Goal: Find specific page/section: Find specific page/section

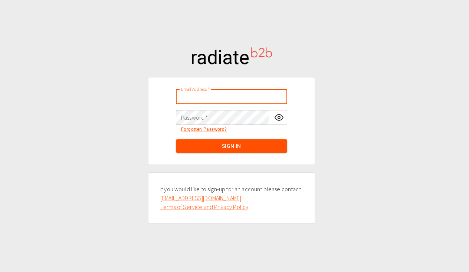
type input "[PERSON_NAME][EMAIL_ADDRESS][DOMAIN_NAME]"
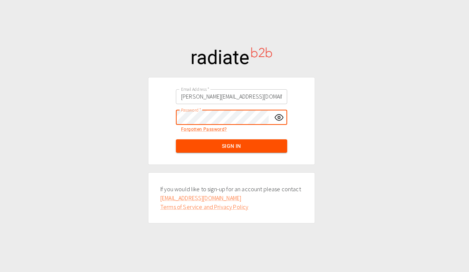
click at [0, 0] on com-1password-button at bounding box center [0, 0] width 0 height 0
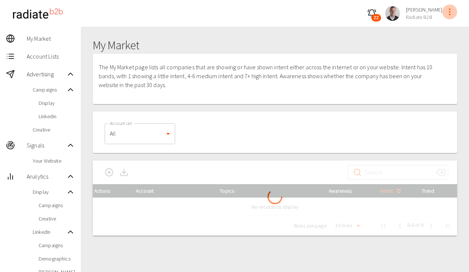
click at [450, 13] on icon "profile-menu" at bounding box center [449, 11] width 9 height 9
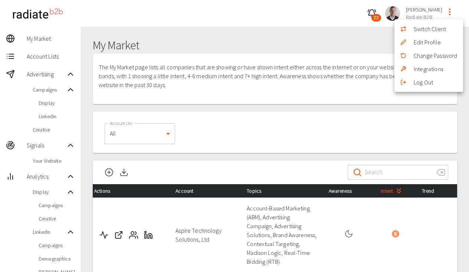
click at [431, 32] on li "Switch Client" at bounding box center [428, 28] width 69 height 13
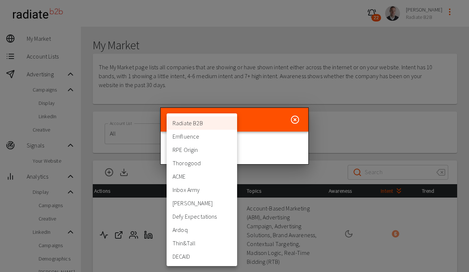
click at [208, 161] on li "Thorogood" at bounding box center [202, 163] width 70 height 13
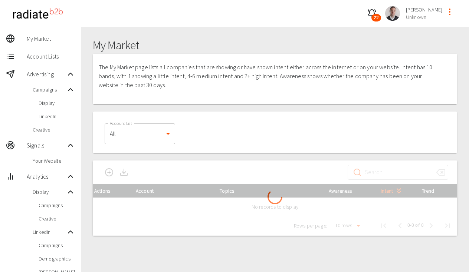
type input "332"
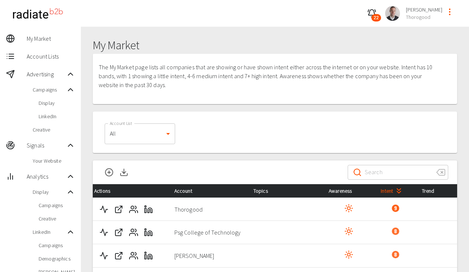
click at [45, 207] on span "Campaigns" at bounding box center [57, 205] width 36 height 7
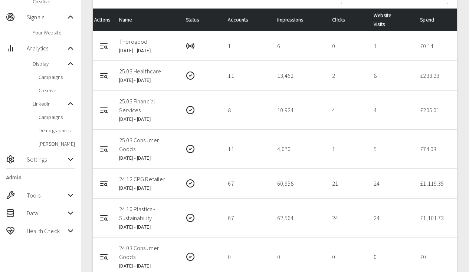
scroll to position [125, 0]
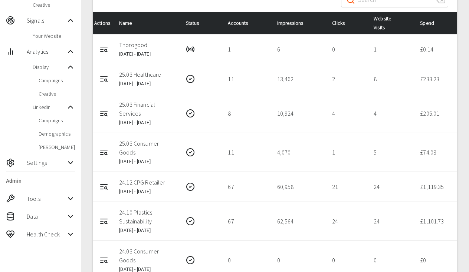
click at [48, 82] on span "Campaigns" at bounding box center [57, 80] width 36 height 7
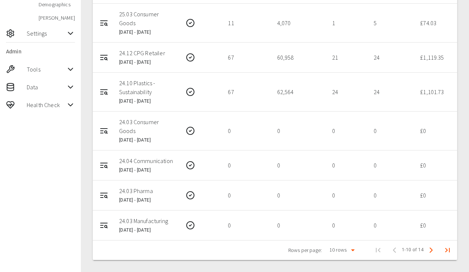
scroll to position [345, 0]
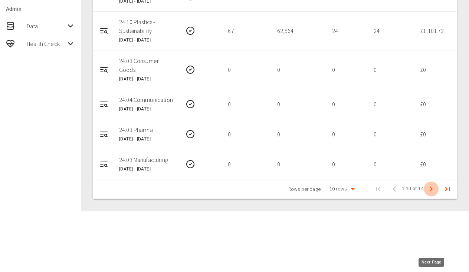
click at [431, 194] on icon "Next Page" at bounding box center [431, 189] width 9 height 9
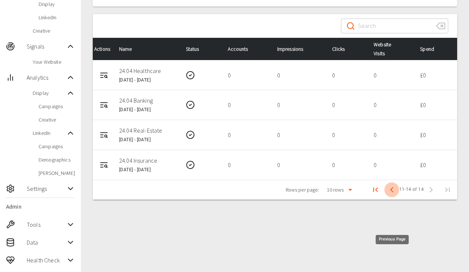
click at [392, 194] on icon "Previous Page" at bounding box center [391, 189] width 9 height 9
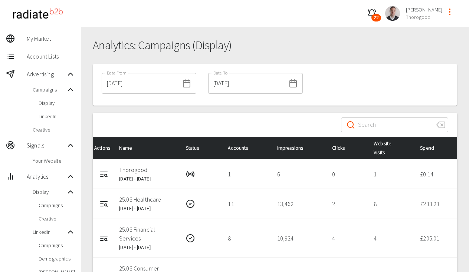
scroll to position [0, 0]
click at [49, 104] on span "Display" at bounding box center [57, 102] width 36 height 7
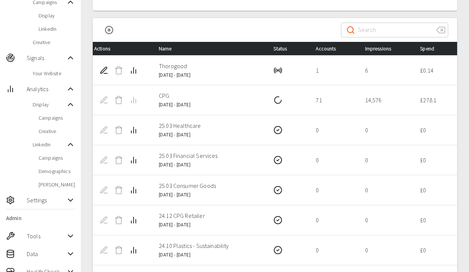
scroll to position [89, 0]
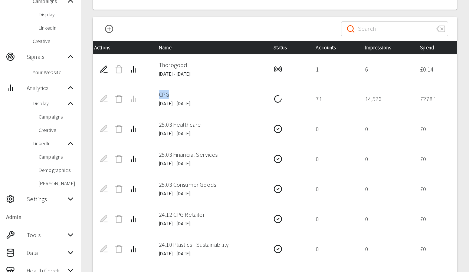
drag, startPoint x: 167, startPoint y: 93, endPoint x: 149, endPoint y: 94, distance: 17.4
click at [149, 94] on tr "CPG 18 May 2025 - 30 Sep 2025 71 14,576 £ 278.1" at bounding box center [275, 99] width 364 height 30
click at [149, 94] on td at bounding box center [123, 99] width 60 height 30
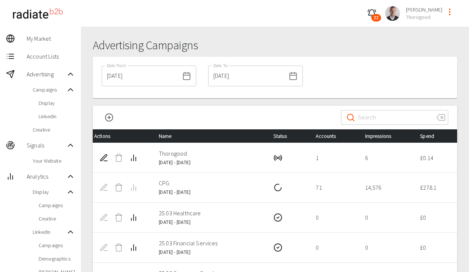
scroll to position [0, 0]
